Goal: Task Accomplishment & Management: Manage account settings

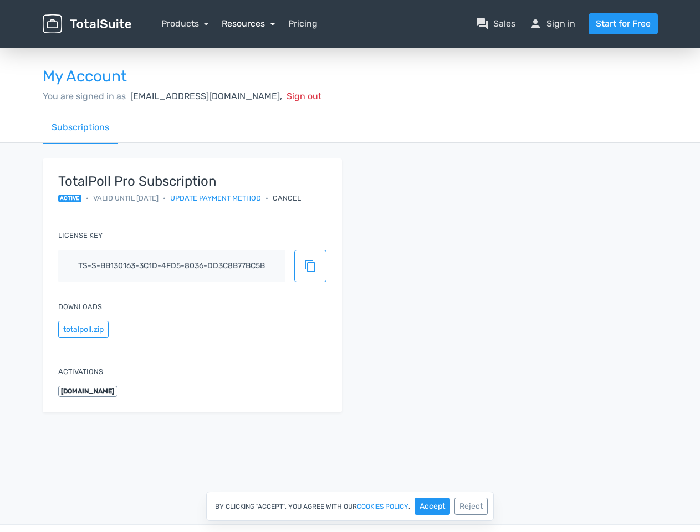
click at [248, 23] on link "Resources" at bounding box center [248, 23] width 53 height 11
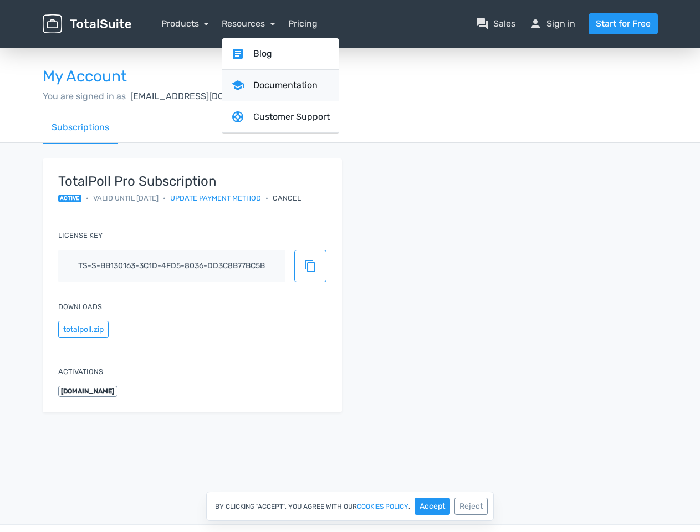
click at [243, 96] on link "school Documentation" at bounding box center [280, 86] width 116 height 32
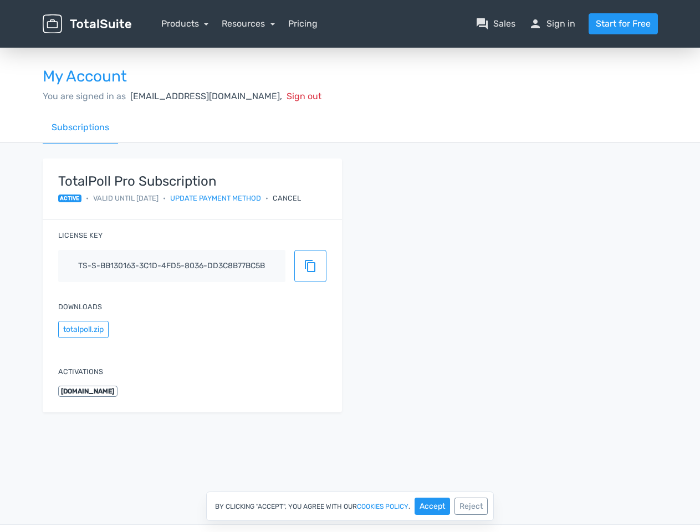
click at [300, 198] on div "Cancel" at bounding box center [287, 198] width 28 height 11
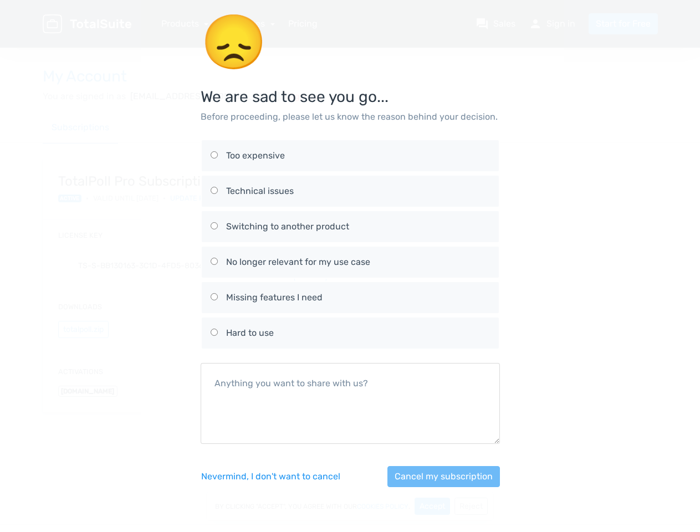
click at [310, 266] on div "No longer relevant for my use case" at bounding box center [358, 261] width 264 height 13
click at [218, 265] on input "No longer relevant for my use case" at bounding box center [214, 261] width 7 height 7
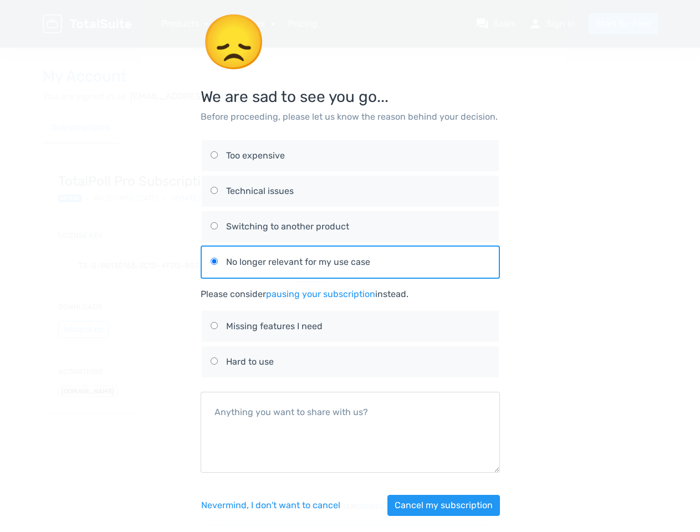
click at [83, 329] on div "😞 We are sad to see you go... Before proceeding, please let us know the reason …" at bounding box center [350, 271] width 632 height 543
click at [432, 506] on button "Cancel my subscription" at bounding box center [443, 505] width 112 height 21
click at [471, 506] on div "Nevermind, I don't want to [PERSON_NAME] my subscription" at bounding box center [350, 506] width 299 height 48
